Goal: Navigation & Orientation: Find specific page/section

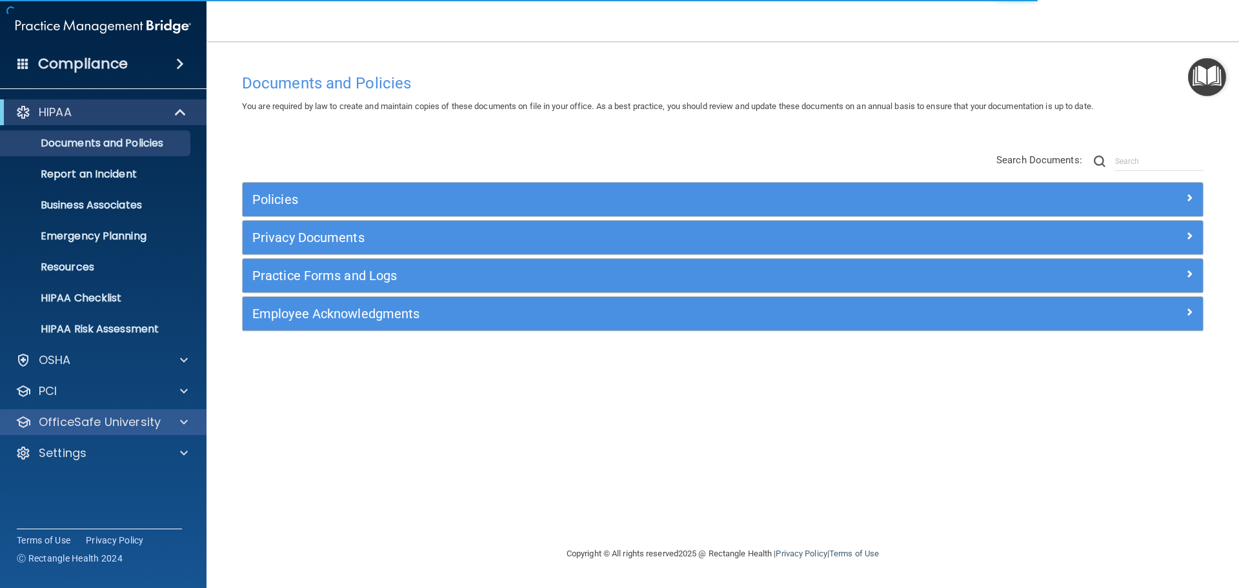
click at [78, 431] on div "OfficeSafe University" at bounding box center [103, 422] width 207 height 26
click at [181, 423] on span at bounding box center [184, 421] width 8 height 15
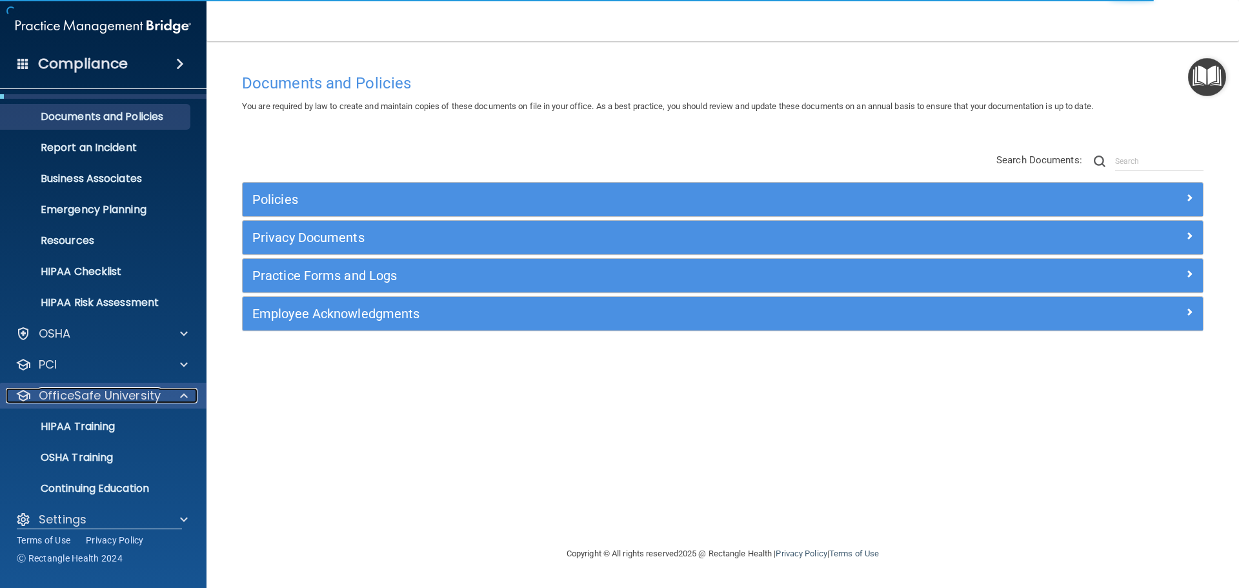
scroll to position [41, 0]
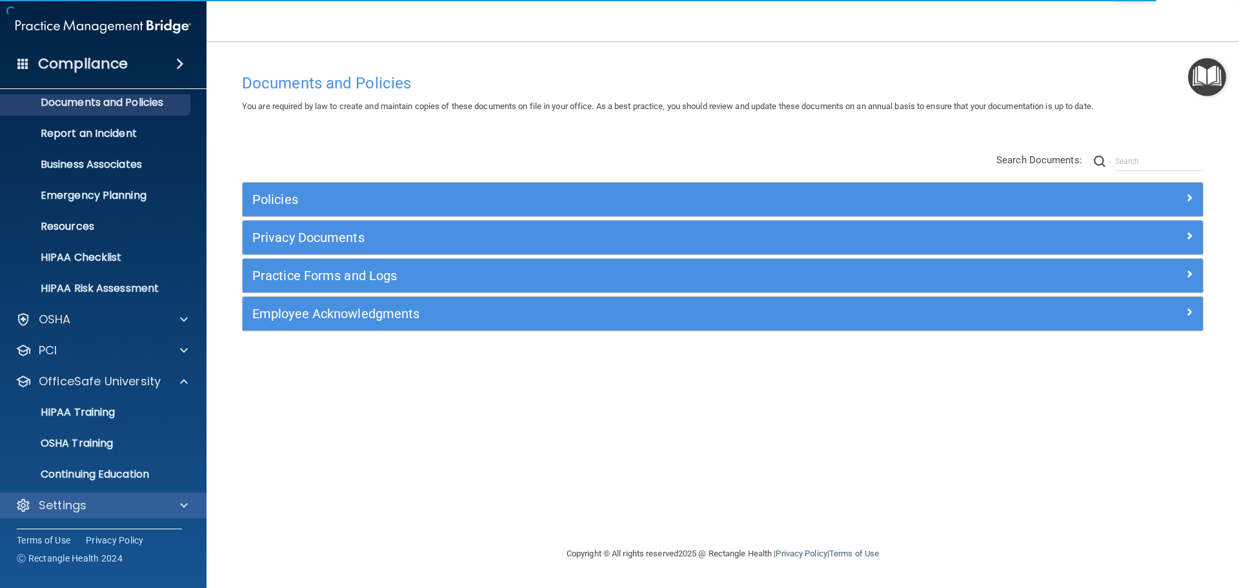
click at [89, 513] on div "Settings" at bounding box center [103, 506] width 207 height 26
click at [183, 502] on span at bounding box center [184, 505] width 8 height 15
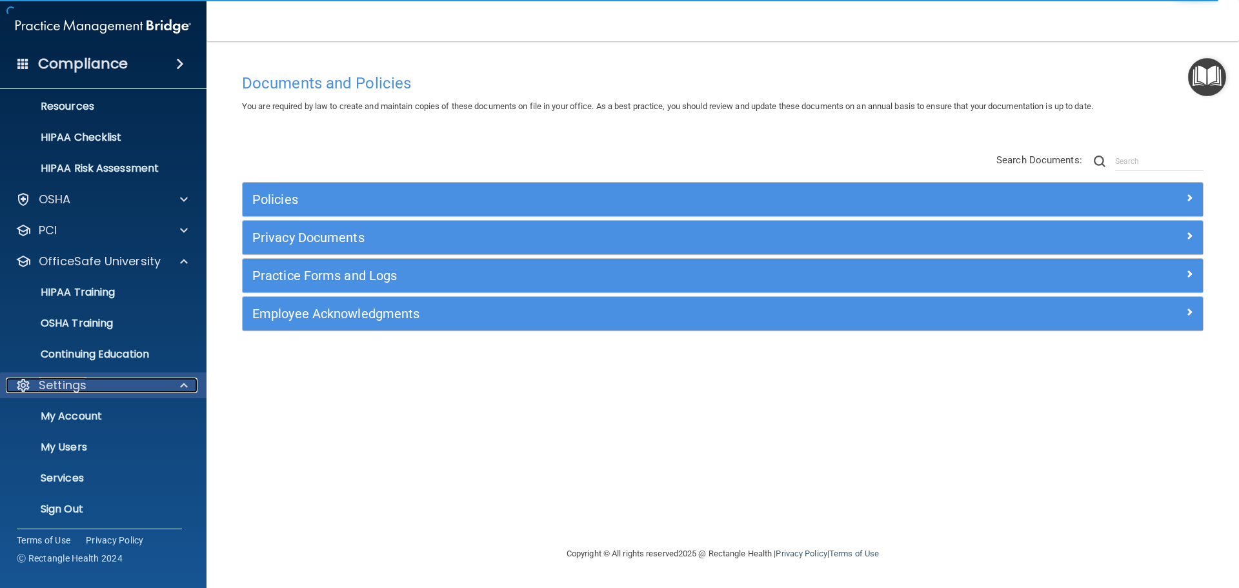
scroll to position [162, 0]
click at [65, 452] on p "My Users" at bounding box center [96, 446] width 176 height 13
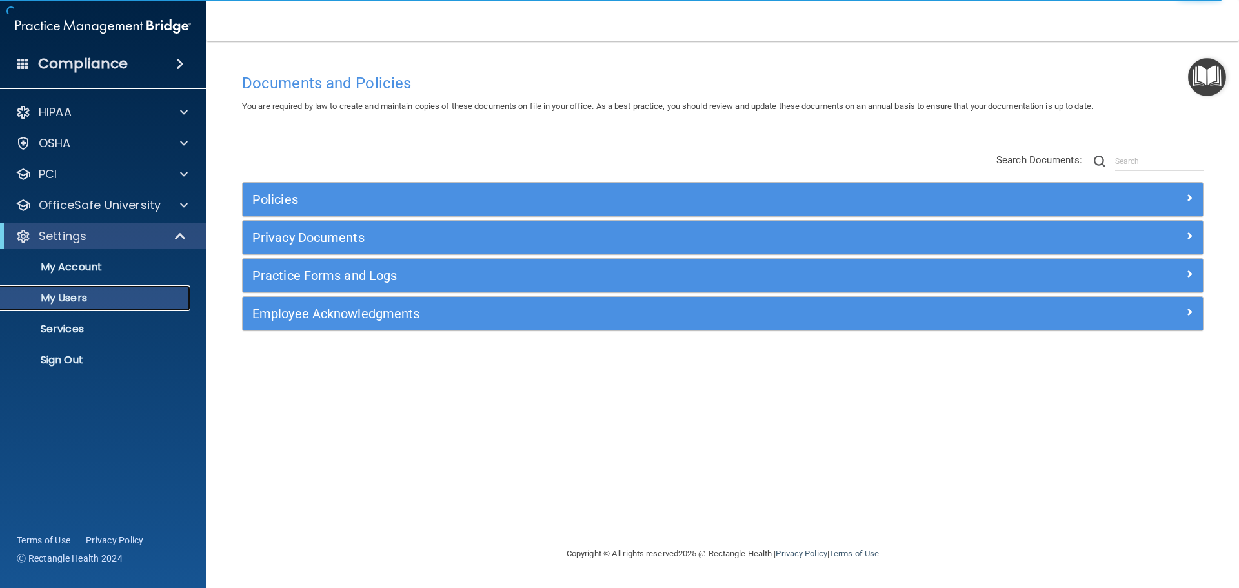
select select "20"
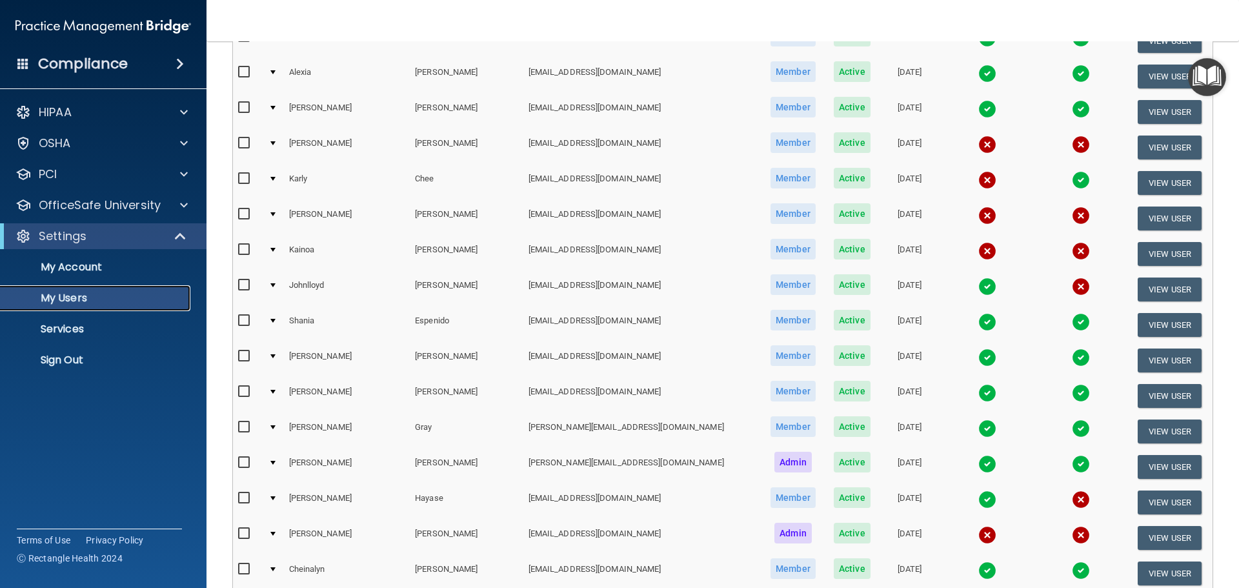
scroll to position [387, 0]
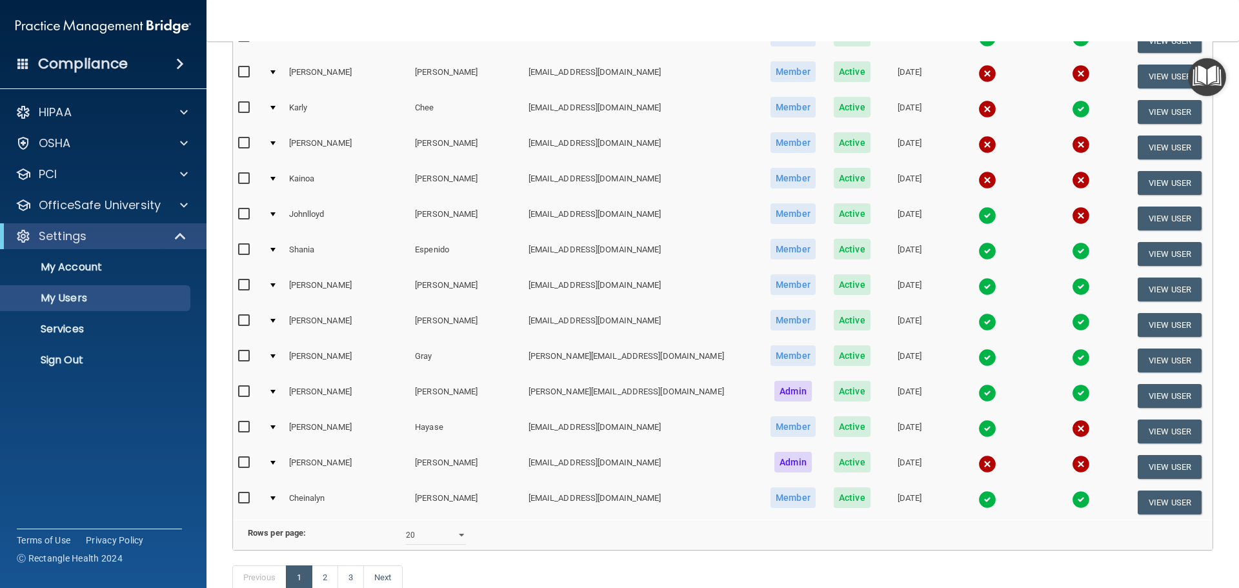
click at [276, 425] on td at bounding box center [273, 432] width 20 height 36
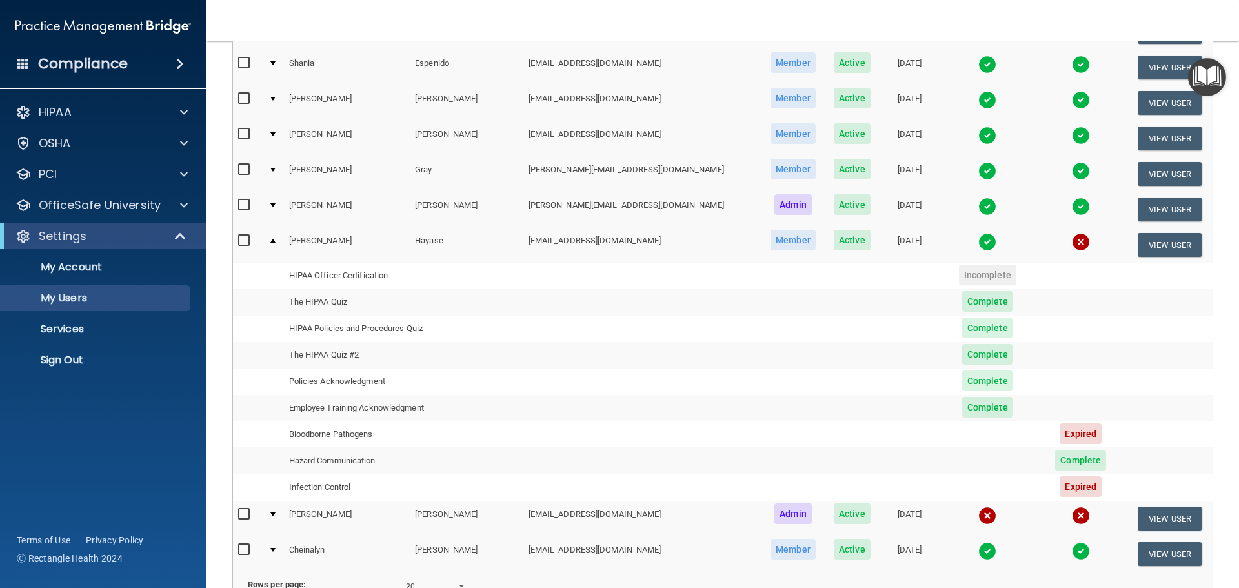
scroll to position [581, 0]
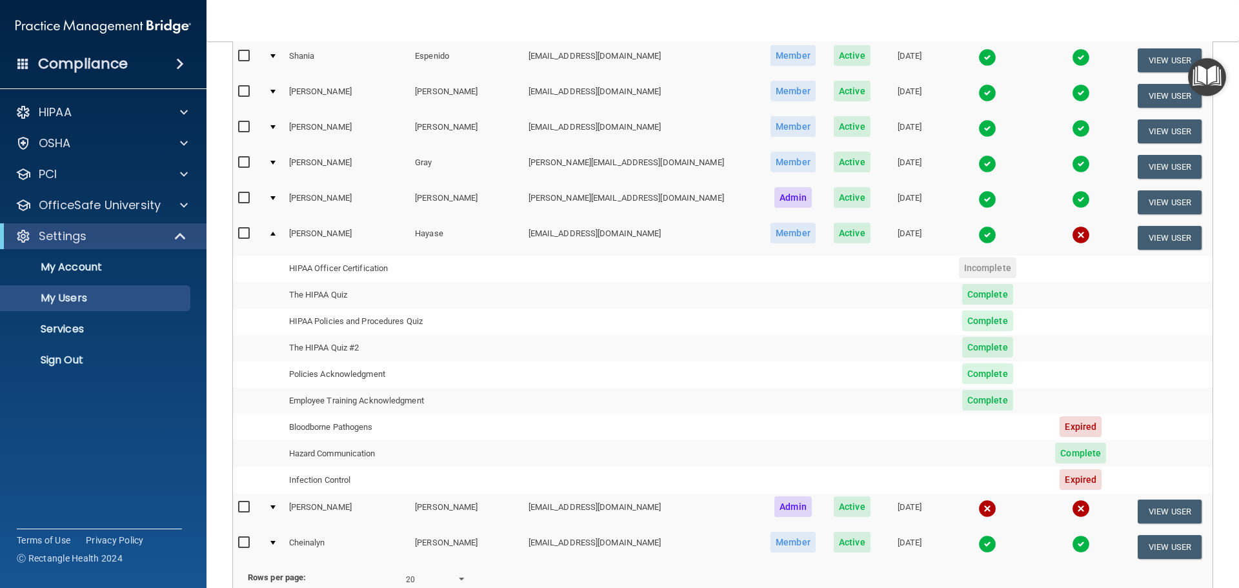
click at [272, 238] on td at bounding box center [273, 237] width 20 height 35
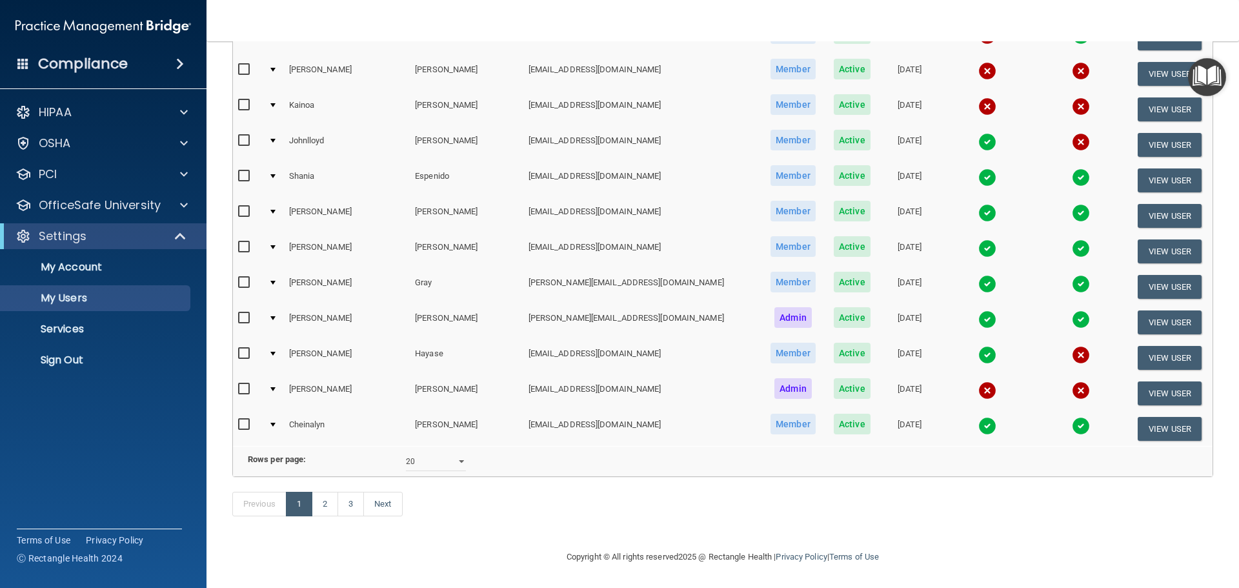
scroll to position [480, 0]
click at [320, 502] on link "2" at bounding box center [325, 504] width 26 height 25
select select "20"
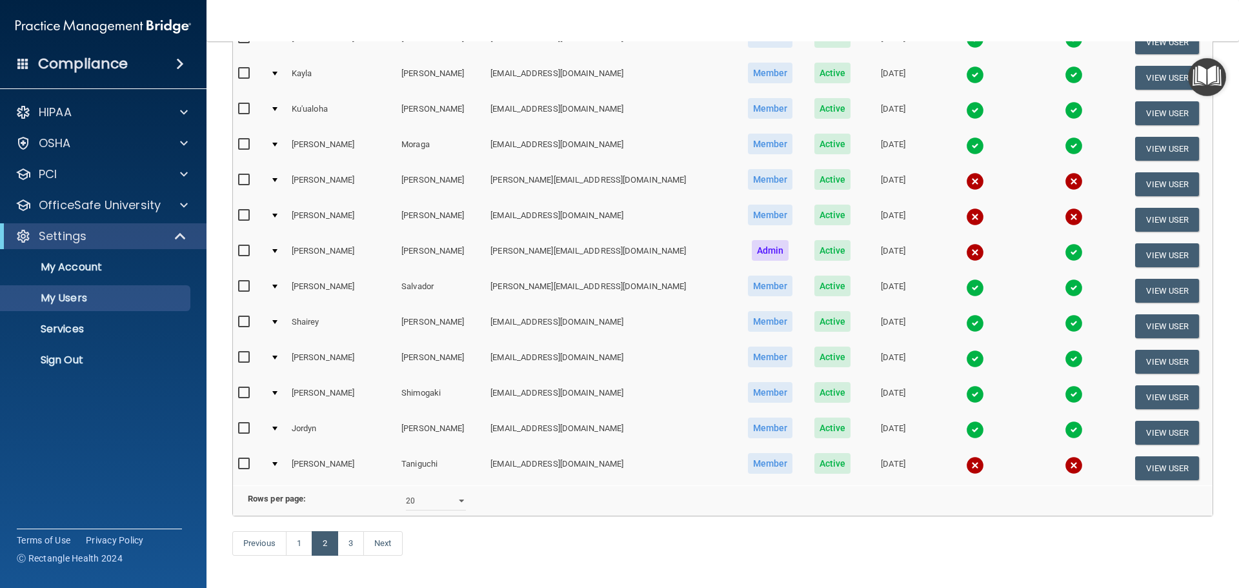
scroll to position [452, 0]
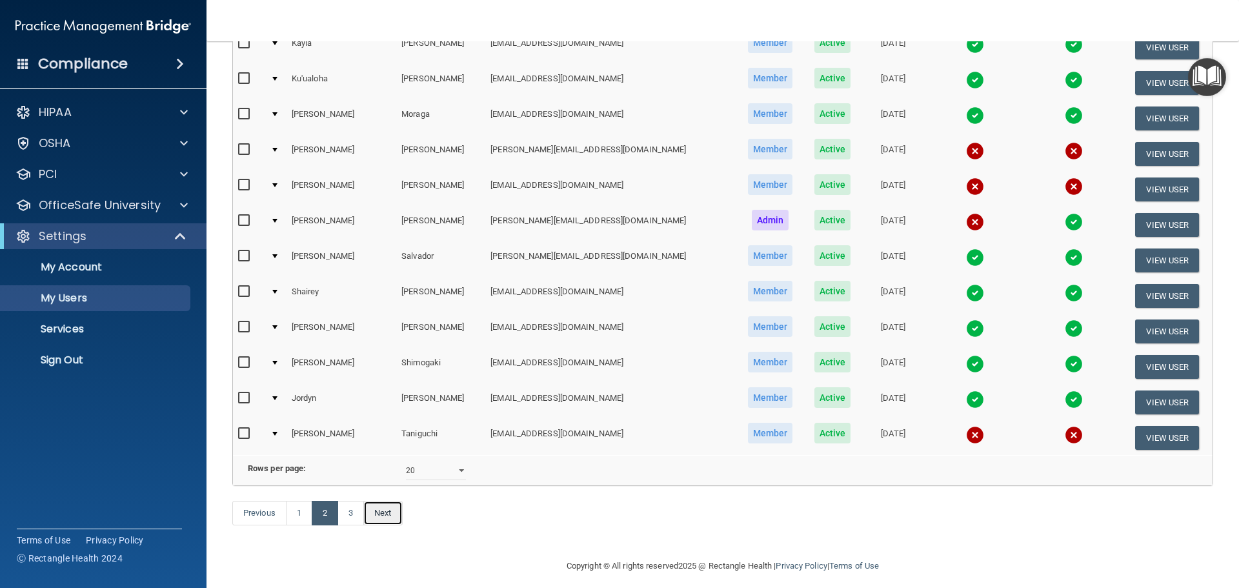
click at [390, 525] on link "Next" at bounding box center [382, 513] width 39 height 25
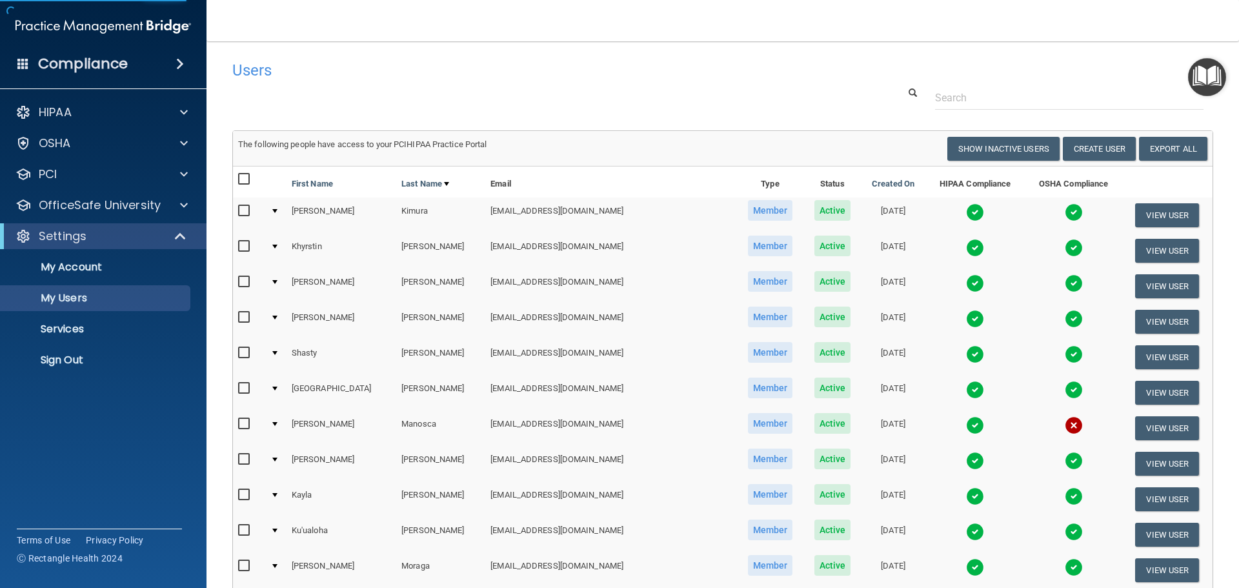
select select "20"
